Goal: Task Accomplishment & Management: Manage account settings

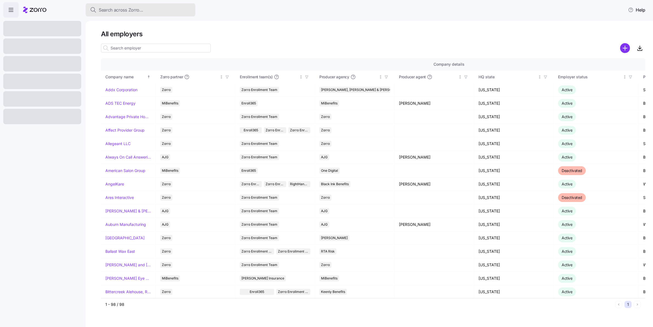
click at [115, 12] on span "Search across Zorro..." at bounding box center [121, 10] width 44 height 7
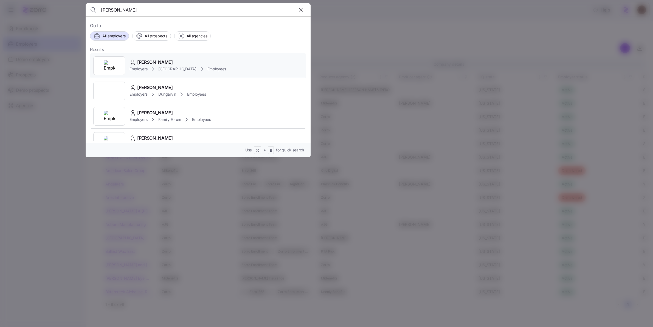
type input "[PERSON_NAME]"
click at [155, 62] on span "[PERSON_NAME]" at bounding box center [155, 62] width 36 height 7
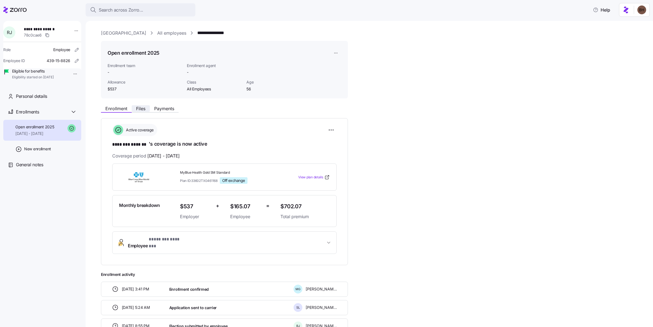
click at [141, 110] on span "Files" at bounding box center [140, 108] width 9 height 4
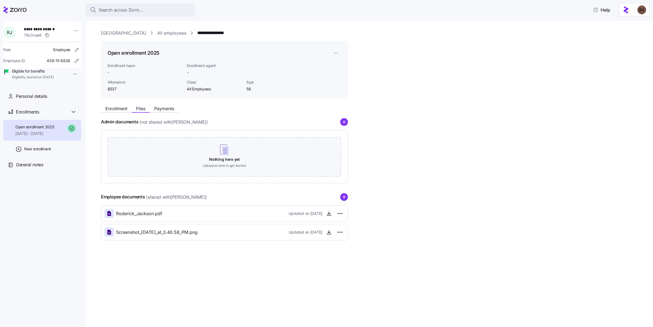
click at [117, 33] on link "[GEOGRAPHIC_DATA]" at bounding box center [123, 33] width 45 height 7
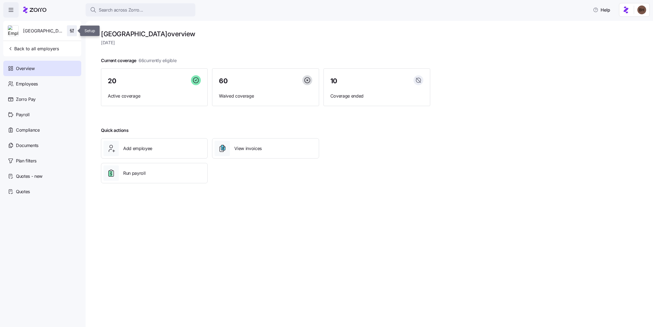
click at [69, 31] on icon "button" at bounding box center [71, 30] width 5 height 5
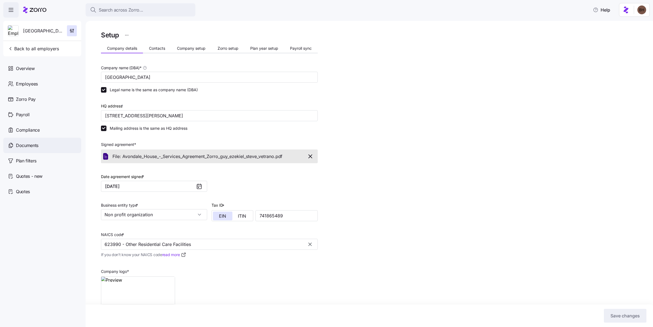
click at [24, 141] on div "Documents" at bounding box center [42, 145] width 78 height 15
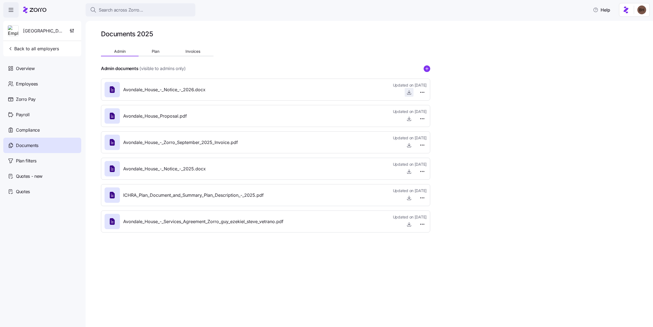
click at [409, 93] on icon "button" at bounding box center [409, 91] width 0 height 3
click at [543, 10] on div "Search across Zorro... Help" at bounding box center [326, 9] width 647 height 15
click at [117, 4] on button "Search across Zorro..." at bounding box center [141, 9] width 110 height 13
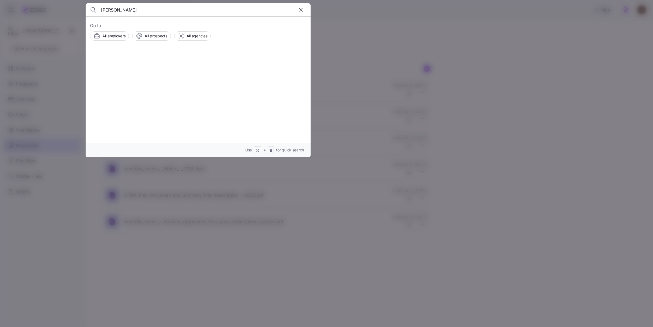
type input "[PERSON_NAME]"
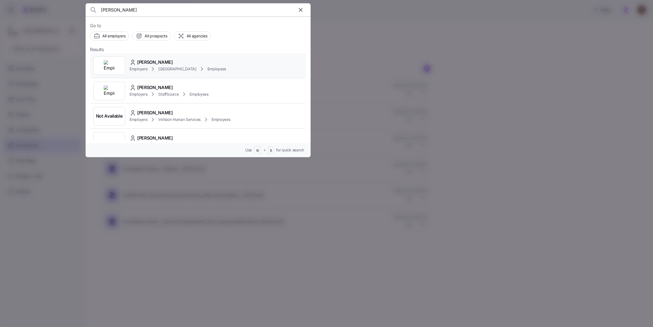
click at [139, 63] on span "[PERSON_NAME]" at bounding box center [155, 62] width 36 height 7
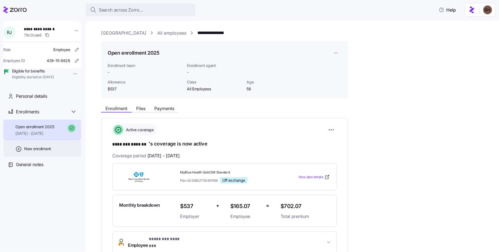
click at [52, 157] on div "New enrollment" at bounding box center [42, 149] width 78 height 16
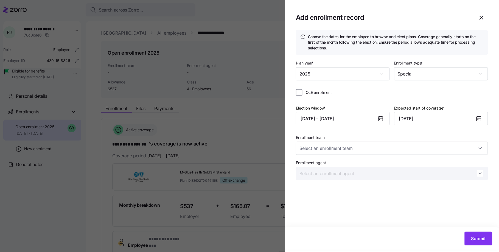
type input "Zorro Enrollment Team"
click at [362, 178] on input "Enrollment agent" at bounding box center [392, 173] width 192 height 13
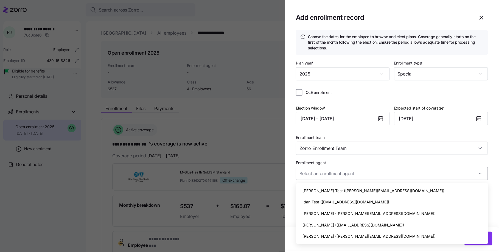
click at [362, 177] on input "Enrollment agent" at bounding box center [392, 173] width 192 height 13
click at [360, 158] on div "Enrollment team Zorro Enrollment Team Enrollment agent" at bounding box center [392, 157] width 192 height 46
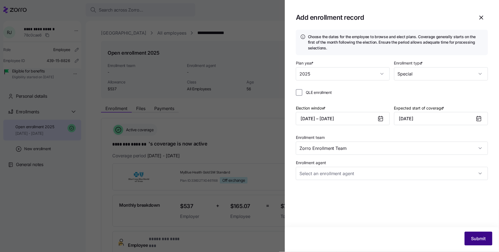
click at [485, 237] on span "Submit" at bounding box center [478, 238] width 15 height 7
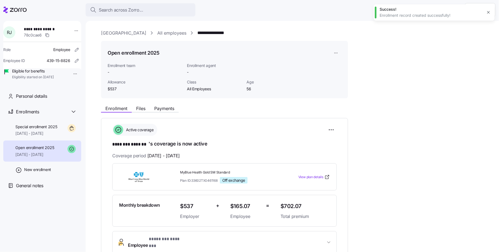
click at [50, 150] on span "Open enrollment 2025" at bounding box center [34, 147] width 39 height 5
click at [332, 128] on html "**********" at bounding box center [249, 124] width 499 height 249
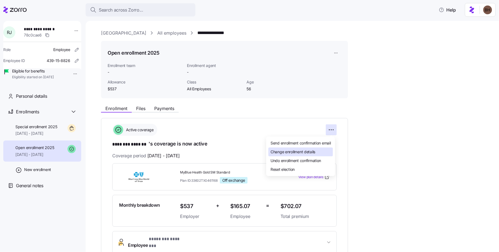
click at [319, 153] on div "Change enrollment details" at bounding box center [301, 152] width 65 height 9
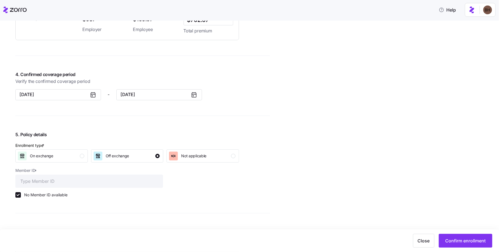
scroll to position [414, 0]
click at [195, 96] on icon at bounding box center [194, 95] width 7 height 7
click at [194, 99] on icon at bounding box center [194, 95] width 7 height 7
click at [167, 96] on button "[DATE]" at bounding box center [159, 95] width 86 height 11
click at [137, 129] on button "Jan" at bounding box center [134, 127] width 27 height 12
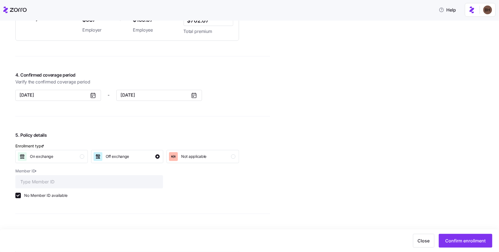
click at [149, 120] on div "Avondale House All employees [PERSON_NAME] Enrollment confirmation Enrollment c…" at bounding box center [142, 13] width 255 height 795
click at [193, 97] on icon at bounding box center [193, 96] width 1 height 1
click at [145, 97] on button "[DATE]" at bounding box center [159, 95] width 86 height 11
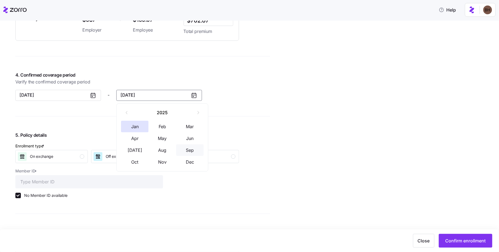
click at [193, 151] on button "Sep" at bounding box center [189, 150] width 27 height 12
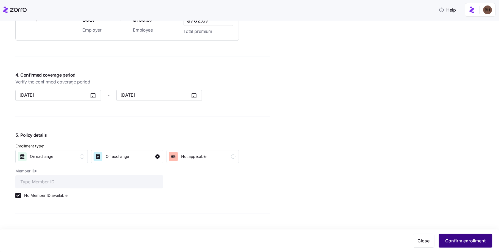
click at [466, 242] on span "Confirm enrollment" at bounding box center [466, 240] width 40 height 7
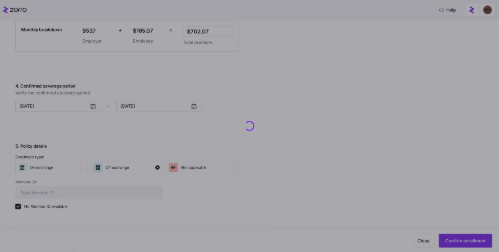
scroll to position [425, 0]
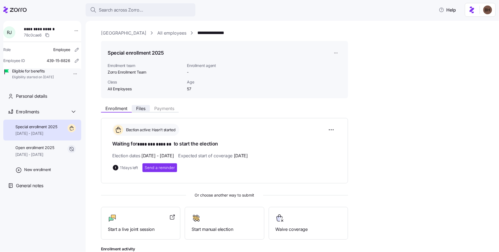
click at [146, 107] on button "Files" at bounding box center [141, 108] width 18 height 7
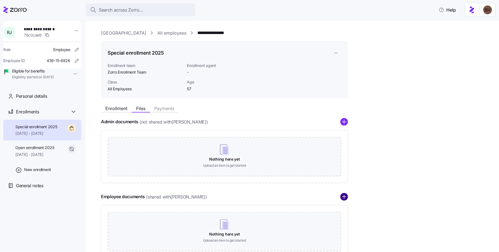
click at [346, 197] on circle "add icon" at bounding box center [344, 196] width 7 height 7
click at [344, 197] on icon "add icon" at bounding box center [344, 197] width 8 height 8
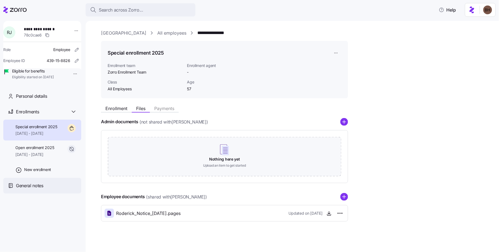
click at [42, 189] on span "General notes" at bounding box center [29, 185] width 27 height 7
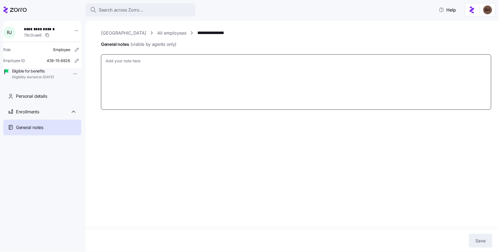
click at [154, 67] on textarea "General notes (visible by agents only)" at bounding box center [296, 82] width 390 height 56
type textarea "x"
type textarea "E"
type textarea "x"
type textarea "En"
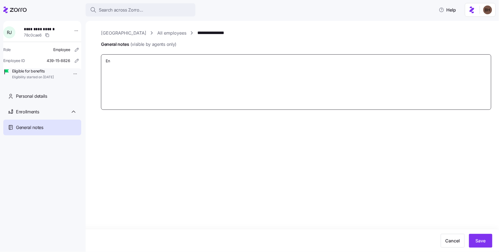
type textarea "x"
type textarea "Enr"
type textarea "x"
type textarea "Enro"
type textarea "x"
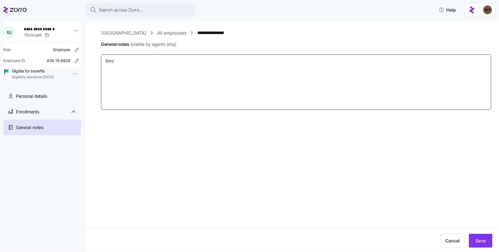
type textarea "Enrol"
type textarea "x"
type textarea "Enroll"
type textarea "x"
type textarea "Enrollm"
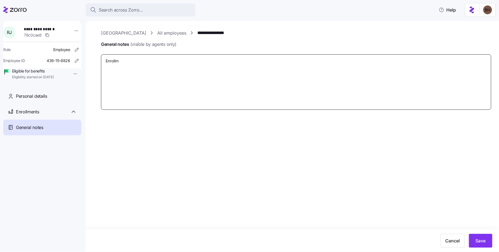
type textarea "x"
type textarea "Enrollme"
type textarea "x"
type textarea "Enrollmen"
type textarea "x"
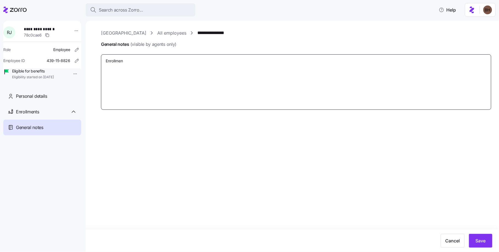
type textarea "Enrollment"
type textarea "x"
type textarea "Enrollment"
type textarea "x"
type textarea "Enrollment f"
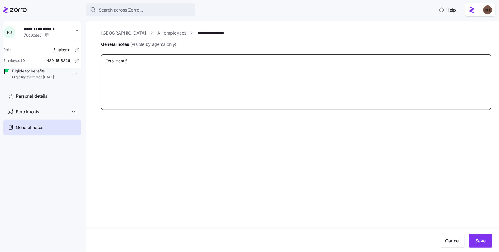
type textarea "x"
type textarea "Enrollment fro"
type textarea "x"
type textarea "Enrollment from"
type textarea "x"
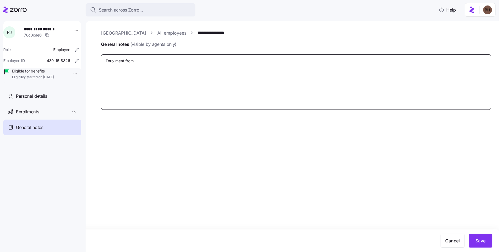
type textarea "Enrollment from 1"
type textarea "x"
type textarea "Enrollment from 1/"
type textarea "x"
type textarea "Enrollment from 1/1"
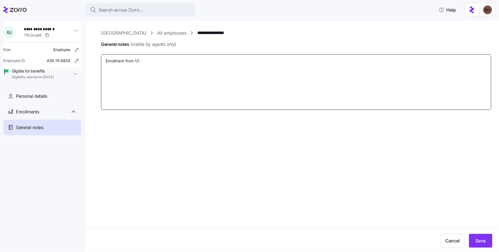
type textarea "x"
type textarea "Enrollment from 1/12"
type textarea "x"
type textarea "Enrollment from 1/125"
type textarea "x"
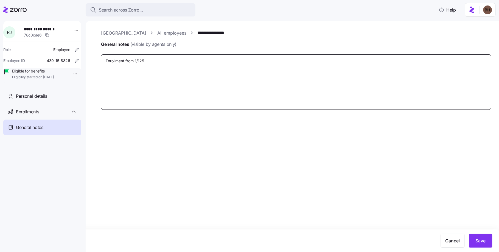
type textarea "Enrollment from 1/12"
type textarea "x"
type textarea "Enrollment from 1/1"
type textarea "x"
type textarea "Enrollment from 1/1/"
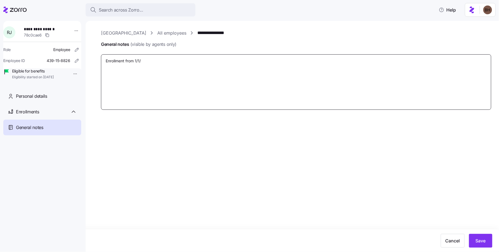
type textarea "x"
type textarea "Enrollment from 1/1/2"
type textarea "x"
type textarea "Enrollment from [DATE]"
type textarea "x"
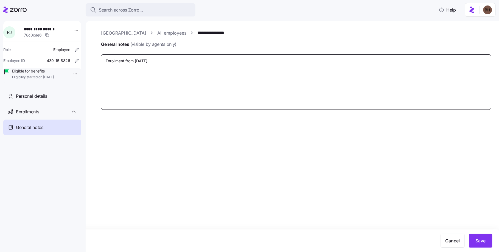
type textarea "Enrollment from [DATE]"
type textarea "x"
type textarea "Enrollment from [DATE] wi"
type textarea "x"
type textarea "Enrollment from [DATE] with"
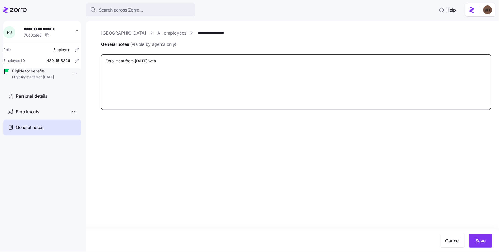
type textarea "x"
type textarea "Enrollment from [DATE] with"
type textarea "x"
type textarea "Enrollment from [DATE] with B"
type textarea "x"
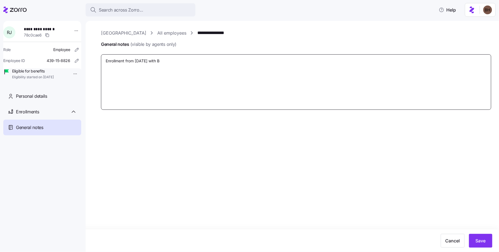
type textarea "Enrollment from [DATE] with BC"
type textarea "x"
type textarea "Enrollment from [DATE] with BCB"
type textarea "x"
type textarea "Enrollment from [DATE] with BCBS"
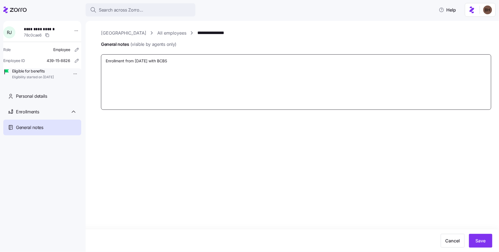
type textarea "x"
type textarea "Enrollment from [DATE] with BCBS"
type textarea "x"
type textarea "Enrollment from [DATE] with BCBS T"
type textarea "x"
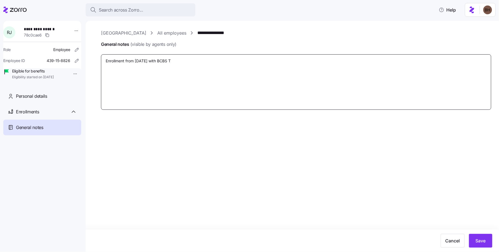
type textarea "Enrollment from [DATE] with BCBS TX"
type textarea "x"
type textarea "Enrollment from [DATE] with BCBS TX"
type textarea "x"
type textarea "Enrollment from [DATE] with BCBS TX wa"
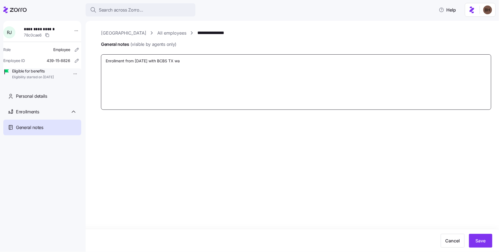
type textarea "x"
type textarea "Enrollment from [DATE] with BCBS TX was"
type textarea "x"
type textarea "Enrollment from [DATE] with BCBS TX was"
type textarea "x"
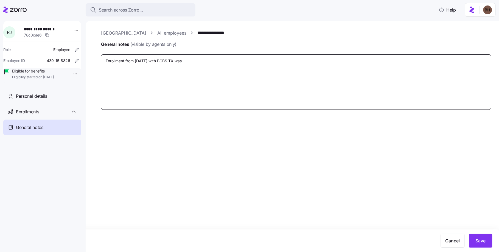
type textarea "Enrollment from [DATE] with BCBS TX was c"
type textarea "x"
type textarea "Enrollment from [DATE] with BCBS TX was ca"
type textarea "x"
type textarea "Enrollment from [DATE] with BCBS TX was can"
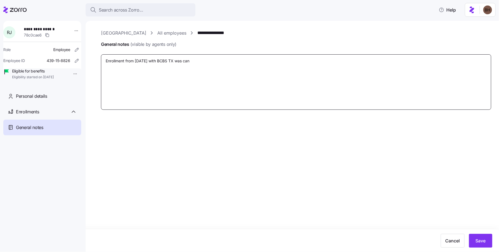
type textarea "x"
type textarea "Enrollment from [DATE] with BCBS TX was canc"
type textarea "x"
type textarea "Enrollment from [DATE] with BCBS TX was cance"
type textarea "x"
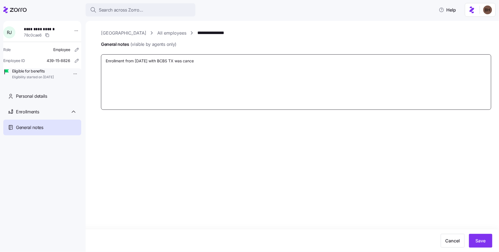
type textarea "Enrollment from [DATE] with BCBS TX was cancel"
type textarea "x"
type textarea "Enrollment from [DATE] with BCBS TX was cancell"
type textarea "x"
type textarea "Enrollment from [DATE] with BCBS TX was cancelle"
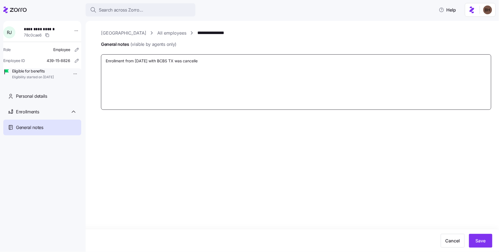
type textarea "x"
type textarea "Enrollment from [DATE] with BCBS TX was cancelled"
type textarea "x"
type textarea "Enrollment from [DATE] with BCBS TX was cancelled"
type textarea "x"
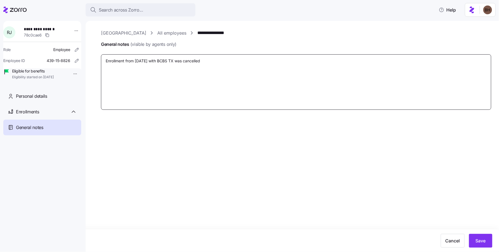
type textarea "Enrollment from [DATE] with BCBS TX was cancelled b"
type textarea "x"
type textarea "Enrollment from [DATE] with BCBS TX was cancelled by"
type textarea "x"
type textarea "Enrollment from [DATE] with BCBS TX was cancelled by"
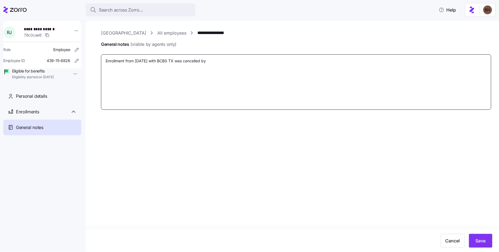
drag, startPoint x: 212, startPoint y: 62, endPoint x: 199, endPoint y: 61, distance: 12.4
click at [199, 61] on textarea "Enrollment from [DATE] with BCBS TX was cancelled by" at bounding box center [296, 82] width 390 height 56
type textarea "x"
type textarea "Enrollment from [DATE] with BCBS TX was cancelled"
type textarea "x"
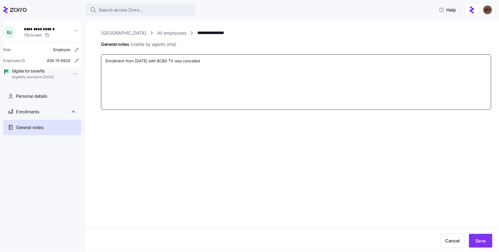
type textarea "Enrollment from [DATE] with BCBS TX was cancelled d"
type textarea "x"
type textarea "Enrollment from [DATE] with BCBS TX was cancelled du"
type textarea "x"
type textarea "Enrollment from [DATE] with BCBS TX was cancelled due"
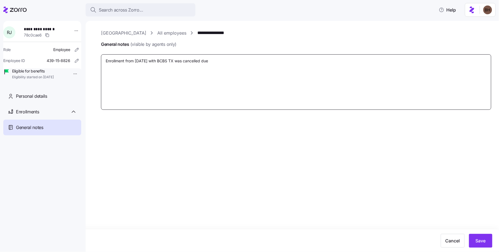
type textarea "x"
type textarea "Enrollment from [DATE] with BCBS TX was cancelled due"
type textarea "x"
type textarea "Enrollment from [DATE] with BCBS TX was cancelled due t"
type textarea "x"
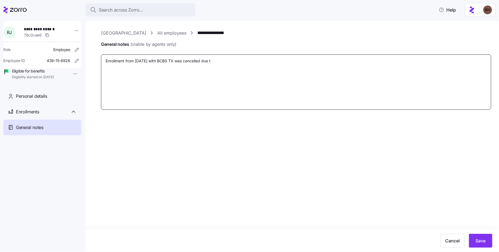
type textarea "Enrollment from [DATE] with BCBS TX was cancelled due to"
type textarea "x"
type textarea "Enrollment from [DATE] with BCBS TX was cancelled due to"
type textarea "x"
type textarea "Enrollment from [DATE] with BCBS TX was cancelled due to i"
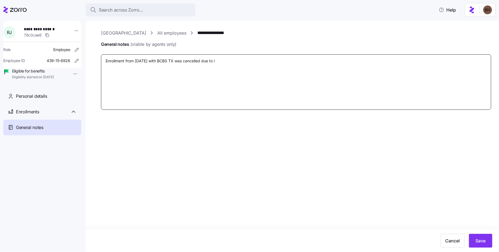
type textarea "x"
type textarea "Enrollment from [DATE] with BCBS TX was cancelled due to in"
type textarea "x"
type textarea "Enrollment from [DATE] with BCBS TX was cancelled due to ins"
type textarea "x"
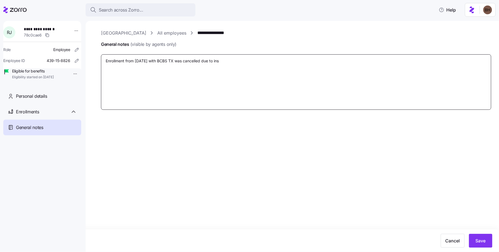
type textarea "Enrollment from [DATE] with BCBS TX was cancelled due to insu"
type textarea "x"
type textarea "Enrollment from [DATE] with BCBS TX was cancelled due to insura"
type textarea "x"
type textarea "Enrollment from [DATE] with BCBS TX was cancelled due to insuran"
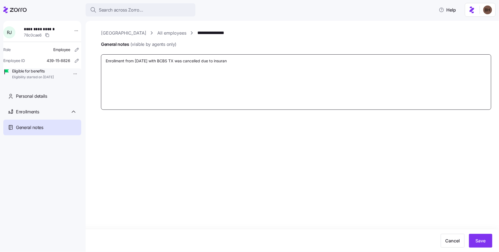
type textarea "x"
type textarea "Enrollment from [DATE] with BCBS TX was cancelled due to insuranc"
type textarea "x"
type textarea "Enrollment from [DATE] with BCBS TX was cancelled due to insuranc"
type textarea "x"
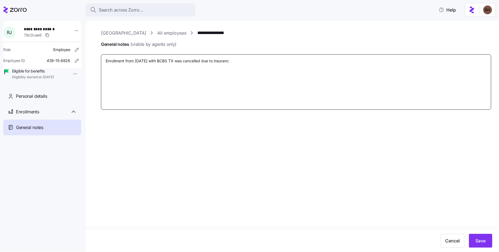
type textarea "Enrollment from [DATE] with BCBS TX was cancelled due to insuranc"
type textarea "x"
type textarea "Enrollment from [DATE] with BCBS TX was cancelled due to insuran"
type textarea "x"
type textarea "Enrollment from [DATE] with BCBS TX was cancelled due to insura"
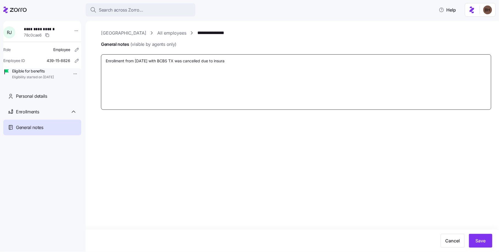
type textarea "x"
type textarea "Enrollment from [DATE] with BCBS TX was cancelled due to insur"
type textarea "x"
type textarea "Enrollment from [DATE] with BCBS TX was cancelled due to insu"
type textarea "x"
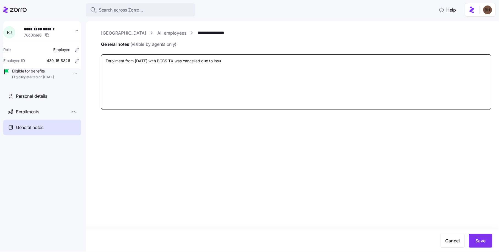
type textarea "Enrollment from [DATE] with BCBS TX was cancelled due to ins"
type textarea "x"
type textarea "Enrollment from [DATE] with BCBS TX was cancelled due to in"
type textarea "x"
type textarea "Enrollment from [DATE] with BCBS TX was cancelled due to i"
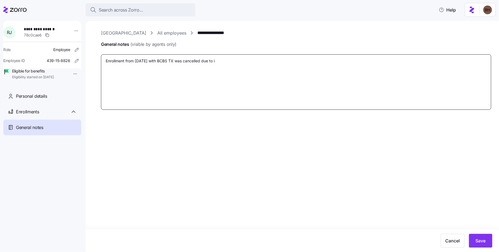
type textarea "x"
type textarea "Enrollment from [DATE] with BCBS TX was cancelled due to"
type textarea "x"
type textarea "Enrollment from [DATE] with BCBS TX was cancelled due to m"
type textarea "x"
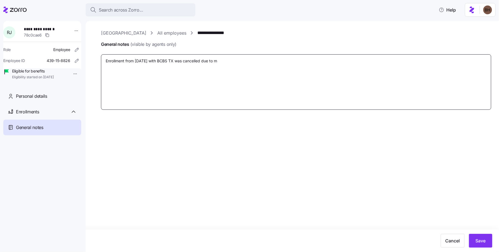
type textarea "Enrollment from [DATE] with BCBS TX was cancelled due to ma"
type textarea "x"
type textarea "Enrollment from [DATE] with BCBS TX was cancelled due to mar"
type textarea "x"
type textarea "Enrollment from [DATE] with BCBS TX was cancelled due to mark"
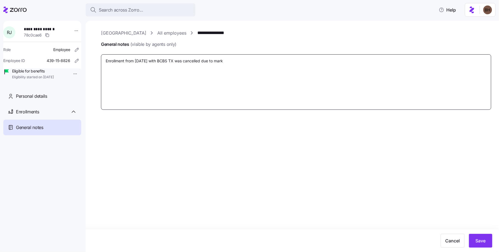
type textarea "x"
type textarea "Enrollment from [DATE] with BCBS TX was cancelled due to marke"
type textarea "x"
type textarea "Enrollment from [DATE] with BCBS TX was cancelled due to market"
type textarea "x"
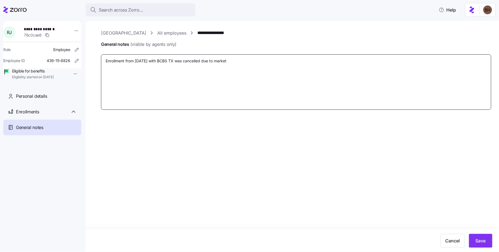
type textarea "Enrollment from [DATE] with BCBS TX was cancelled due to marketp"
type textarea "x"
type textarea "Enrollment from [DATE] with BCBS TX was cancelled due to market"
type textarea "x"
type textarea "Enrollment from [DATE] with BCBS TX was cancelled due to market"
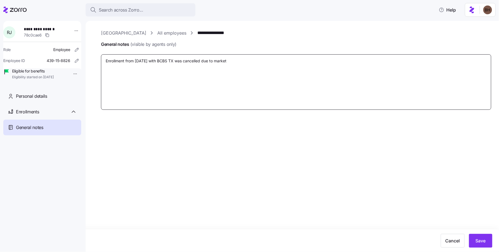
type textarea "x"
type textarea "Enrollment from [DATE] with BCBS TX was cancelled due to market p"
type textarea "x"
type textarea "Enrollment from [DATE] with BCBS TX was cancelled due to market pa"
type textarea "x"
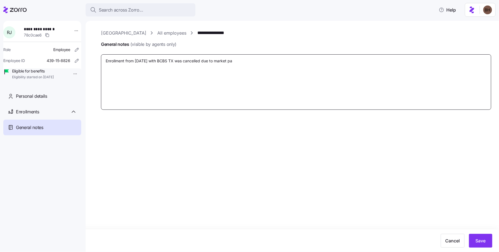
type textarea "Enrollment from [DATE] with BCBS TX was cancelled due to market pal"
type textarea "x"
type textarea "Enrollment from [DATE] with BCBS TX was cancelled due to market pa"
type textarea "x"
type textarea "Enrollment from [DATE] with BCBS TX was cancelled due to market p"
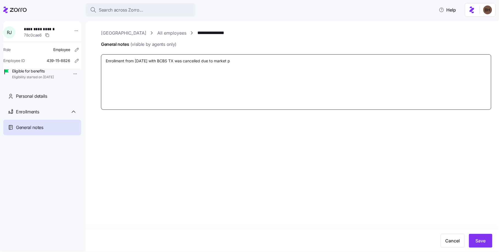
type textarea "x"
type textarea "Enrollment from [DATE] with BCBS TX was cancelled due to market pla"
type textarea "x"
type textarea "Enrollment from [DATE] with BCBS TX was cancelled due to market plac"
type textarea "x"
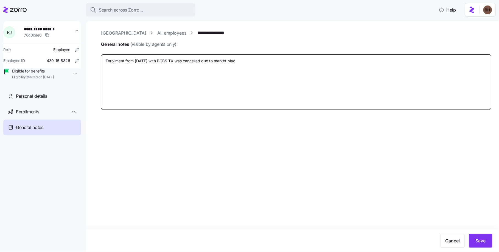
type textarea "Enrollment from [DATE] with BCBS TX was cancelled due to market place"
type textarea "x"
type textarea "Enrollment from [DATE] with BCBS TX was cancelled due to market place"
type textarea "x"
type textarea "Enrollment from [DATE] with BCBS TX was cancelled due to market place i"
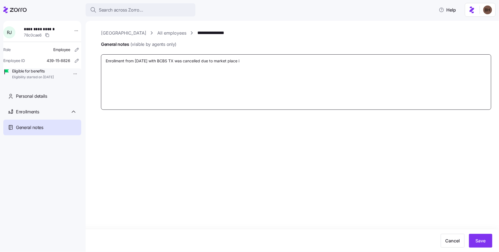
type textarea "x"
type textarea "Enrollment from [DATE] with BCBS TX was cancelled due to market place in"
type textarea "x"
type textarea "Enrollment from [DATE] with BCBS TX was cancelled due to market place ins"
type textarea "x"
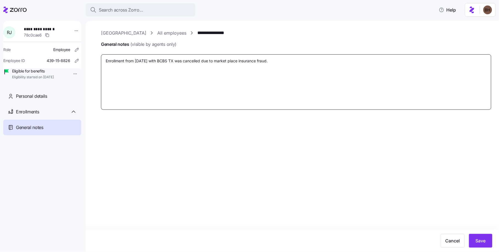
paste textarea "[URL][DOMAIN_NAME]"
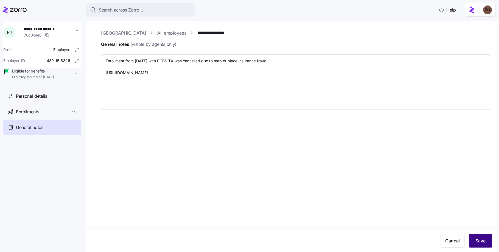
click at [473, 245] on button "Save" at bounding box center [480, 241] width 23 height 14
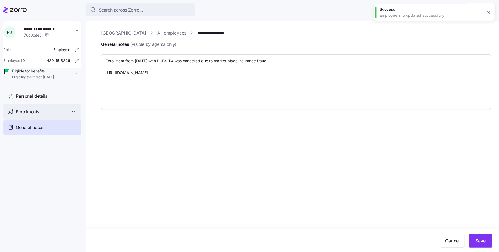
click at [40, 115] on div "Enrollments" at bounding box center [46, 111] width 61 height 7
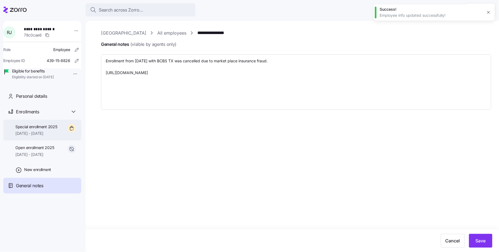
click at [49, 136] on span "[DATE] - [DATE]" at bounding box center [36, 133] width 42 height 5
